Goal: Manage account settings

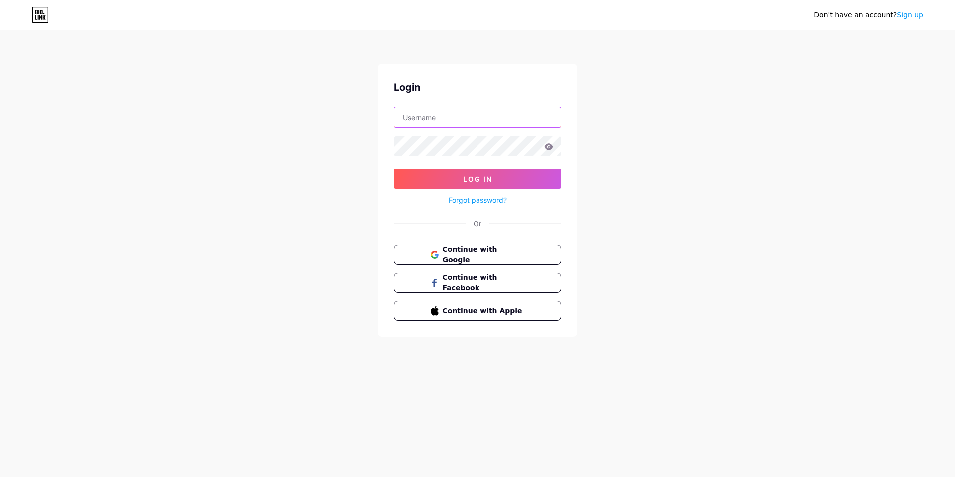
click at [436, 118] on input "text" at bounding box center [477, 117] width 167 height 20
paste input "nguyentrong130706"
type input "nguyentrong130706"
click at [394, 169] on button "Log In" at bounding box center [478, 179] width 168 height 20
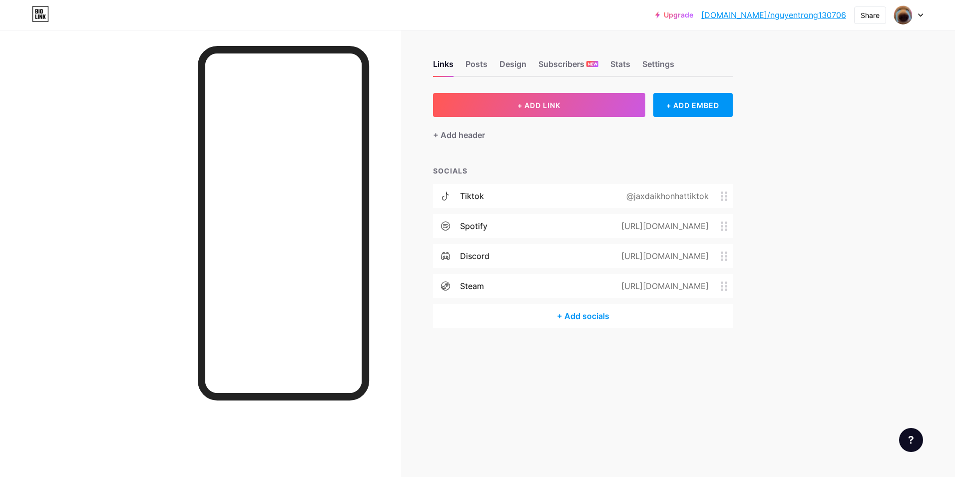
click at [89, 231] on div at bounding box center [200, 268] width 401 height 477
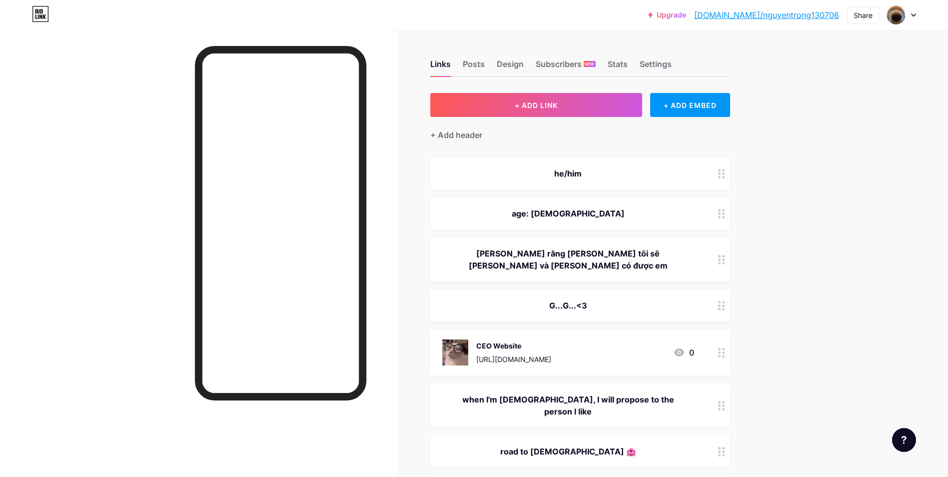
click at [606, 218] on div "age: [DEMOGRAPHIC_DATA]" at bounding box center [568, 213] width 252 height 12
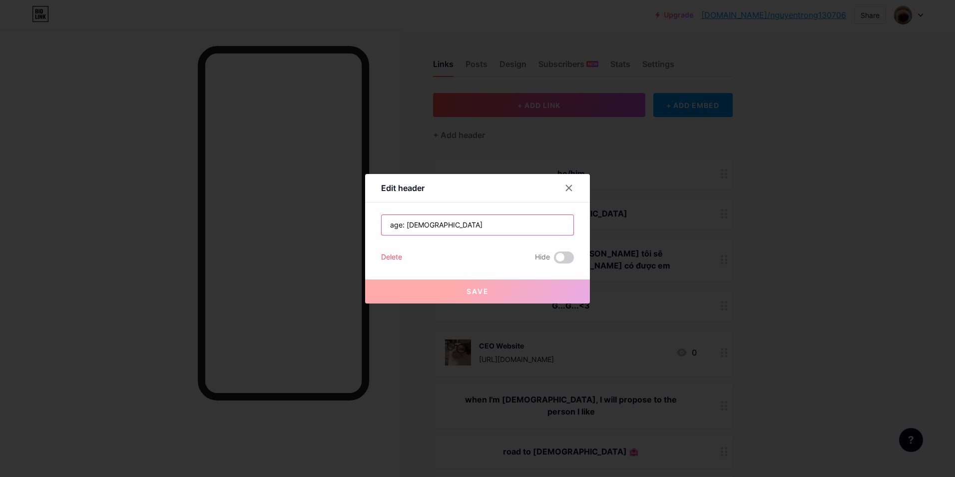
click at [423, 227] on input "age: [DEMOGRAPHIC_DATA]" at bounding box center [478, 225] width 192 height 20
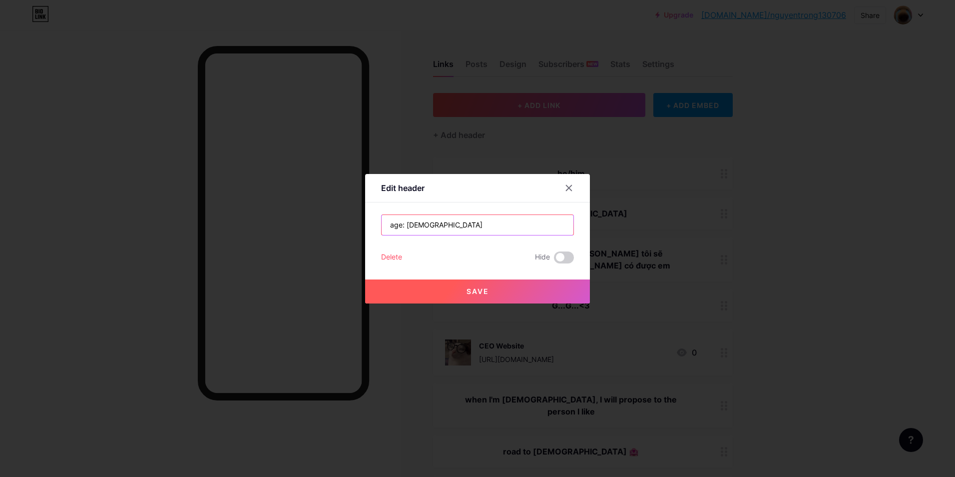
type input "age: [DEMOGRAPHIC_DATA]"
click at [497, 299] on button "Save" at bounding box center [477, 291] width 225 height 24
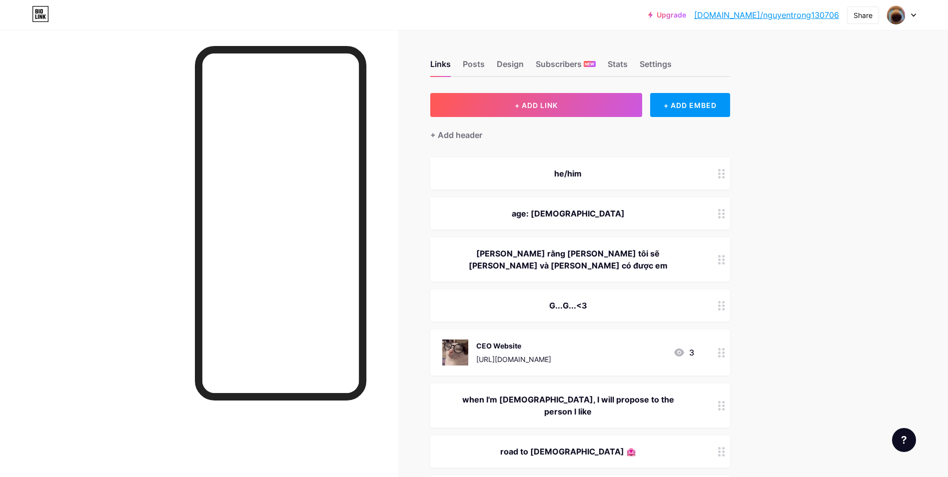
click at [93, 271] on div at bounding box center [199, 268] width 398 height 477
click at [139, 282] on div at bounding box center [199, 268] width 398 height 477
click at [562, 208] on div "age: [DEMOGRAPHIC_DATA]" at bounding box center [568, 213] width 252 height 12
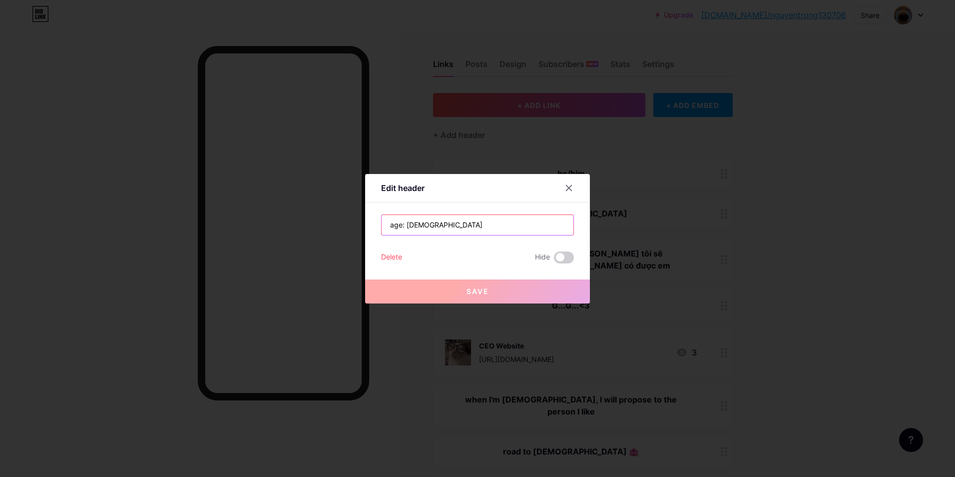
click at [482, 230] on input "age: [DEMOGRAPHIC_DATA]" at bounding box center [478, 225] width 192 height 20
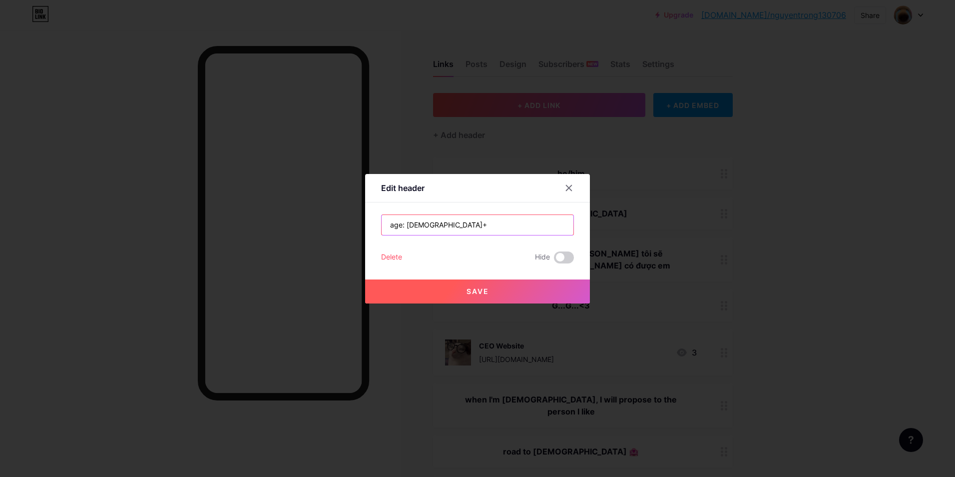
type input "age: [DEMOGRAPHIC_DATA]+"
click at [482, 290] on span "Save" at bounding box center [478, 291] width 22 height 8
